Goal: Information Seeking & Learning: Learn about a topic

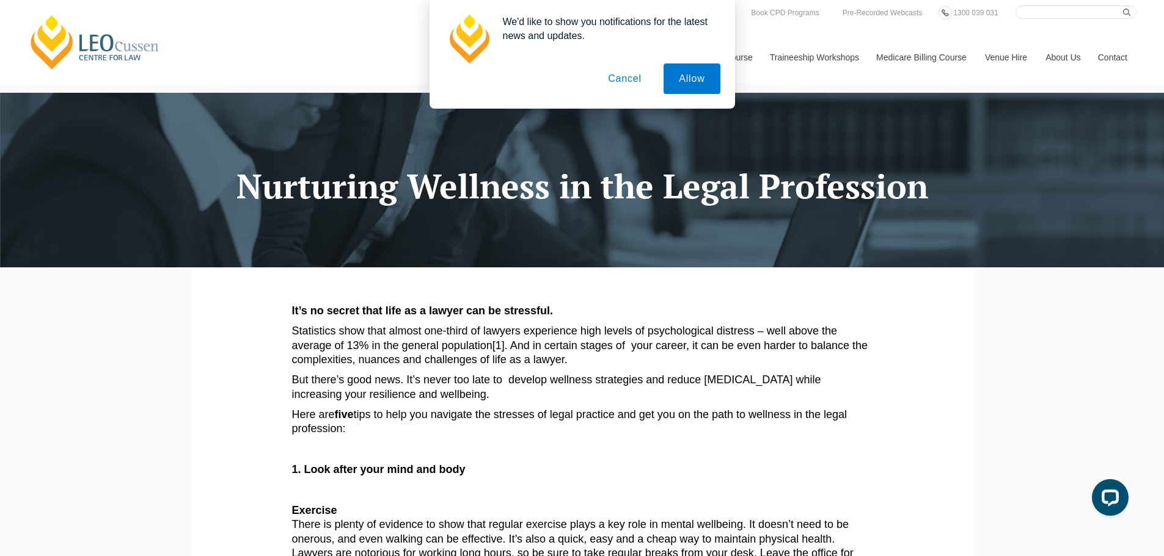
click at [633, 78] on button "Cancel" at bounding box center [625, 79] width 64 height 31
